Goal: Information Seeking & Learning: Learn about a topic

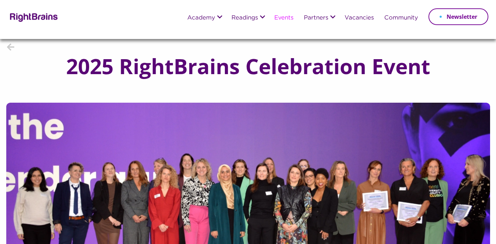
click at [287, 20] on link "Events" at bounding box center [283, 18] width 19 height 6
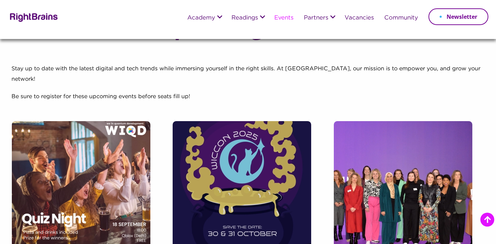
scroll to position [177, 0]
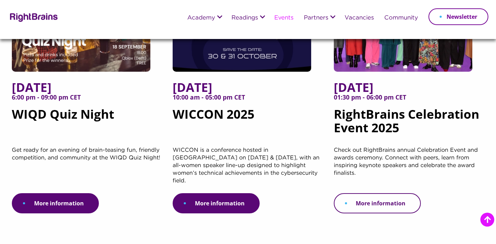
click at [359, 193] on link "More information" at bounding box center [377, 203] width 87 height 20
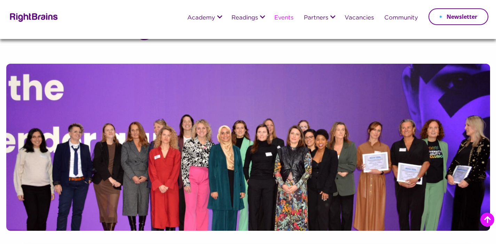
scroll to position [589, 0]
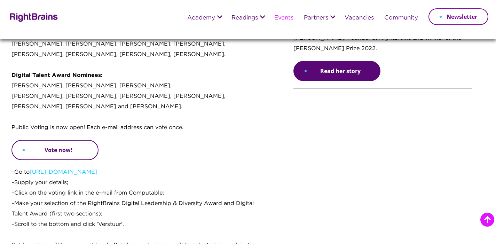
click at [72, 140] on link "Vote now!" at bounding box center [54, 150] width 87 height 20
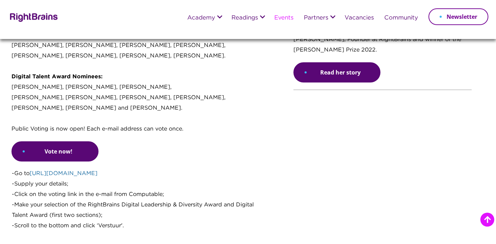
click at [87, 171] on link "[URL][DOMAIN_NAME]" at bounding box center [64, 173] width 68 height 5
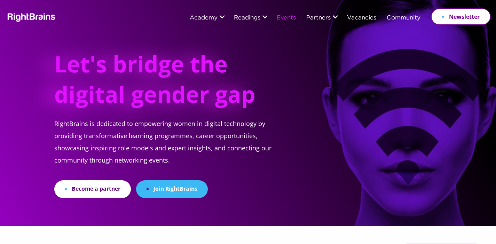
click at [285, 20] on link "Events" at bounding box center [286, 18] width 19 height 6
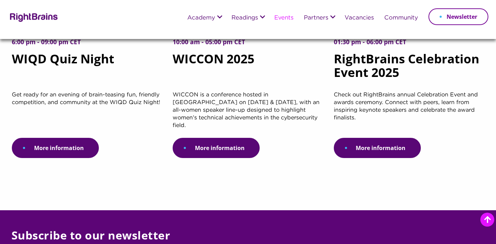
scroll to position [177, 0]
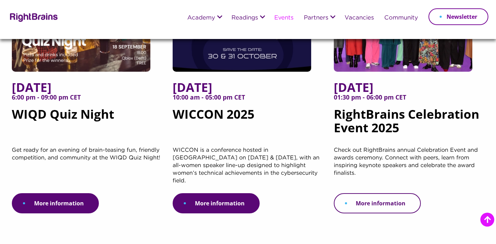
click at [390, 194] on link "More information" at bounding box center [377, 203] width 87 height 20
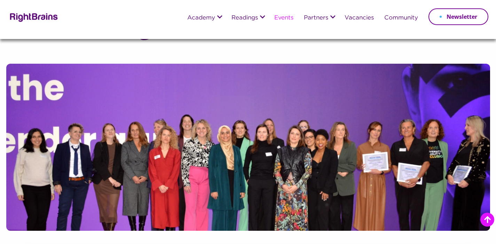
scroll to position [596, 0]
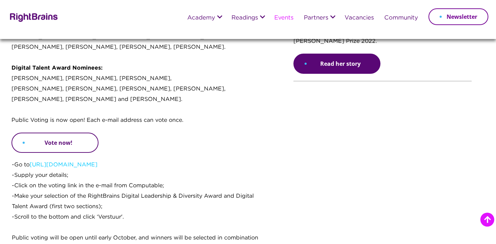
click at [51, 135] on link "Vote now!" at bounding box center [54, 143] width 87 height 20
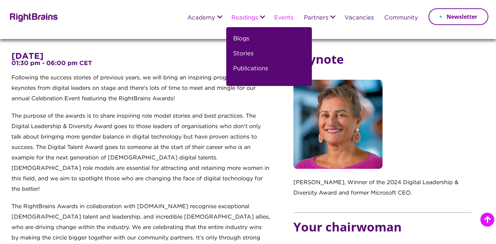
scroll to position [110, 0]
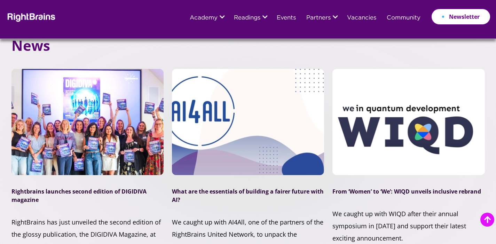
scroll to position [1919, 0]
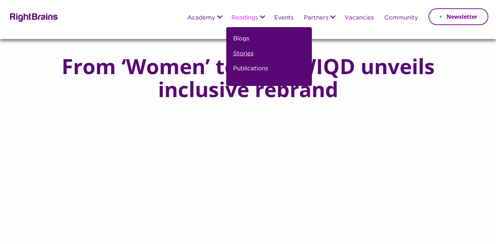
click at [242, 55] on link "Stories" at bounding box center [243, 56] width 20 height 15
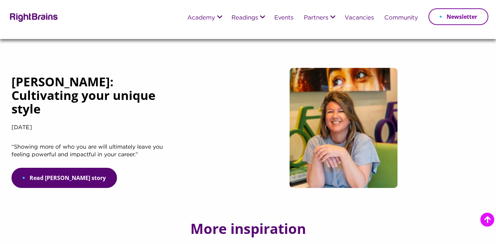
scroll to position [259, 0]
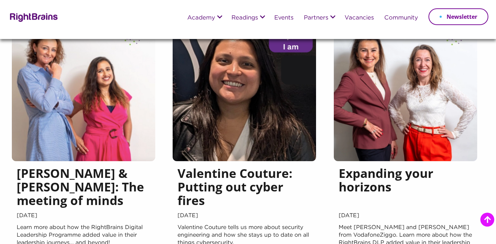
click at [258, 180] on h5 "Valentine Couture: Putting out cyber fires" at bounding box center [244, 188] width 134 height 44
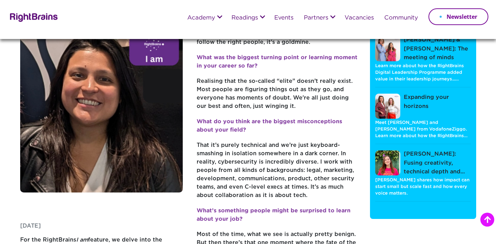
scroll to position [75, 0]
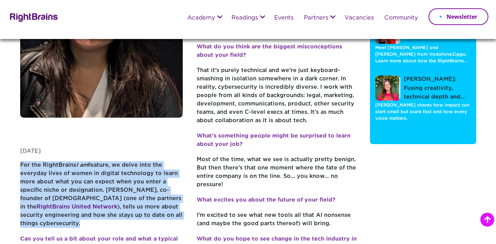
drag, startPoint x: 20, startPoint y: 164, endPoint x: 180, endPoint y: 214, distance: 167.3
click at [180, 214] on p "For the RightBrains I am feature, we delve into the everyday lives of women in …" at bounding box center [101, 198] width 163 height 74
copy p "For the RightBrains I am feature, we delve into the everyday lives of women in …"
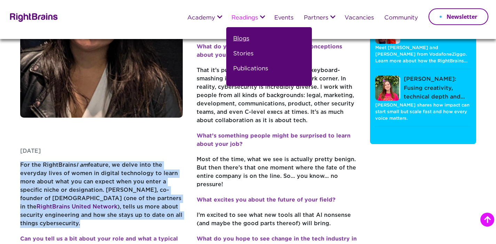
click at [245, 37] on link "Blogs" at bounding box center [241, 41] width 16 height 15
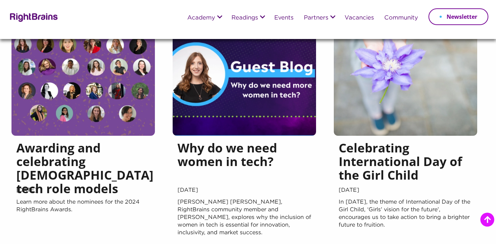
scroll to position [574, 0]
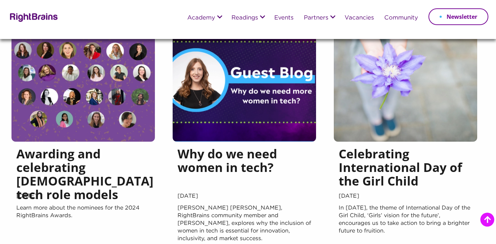
click at [219, 163] on h5 "Why do we need women in tech?" at bounding box center [244, 169] width 134 height 44
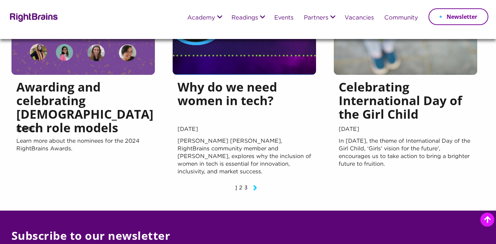
scroll to position [645, 0]
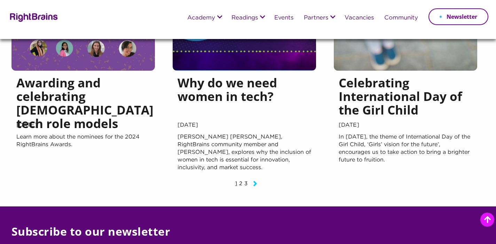
click at [255, 185] on icon "Next page" at bounding box center [255, 183] width 4 height 8
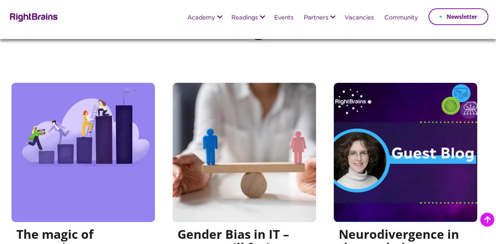
scroll to position [135, 0]
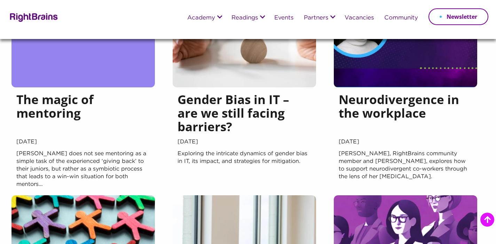
click at [265, 121] on h5 "Gender Bias in IT – are we still facing barriers?" at bounding box center [244, 115] width 134 height 44
